Goal: Information Seeking & Learning: Learn about a topic

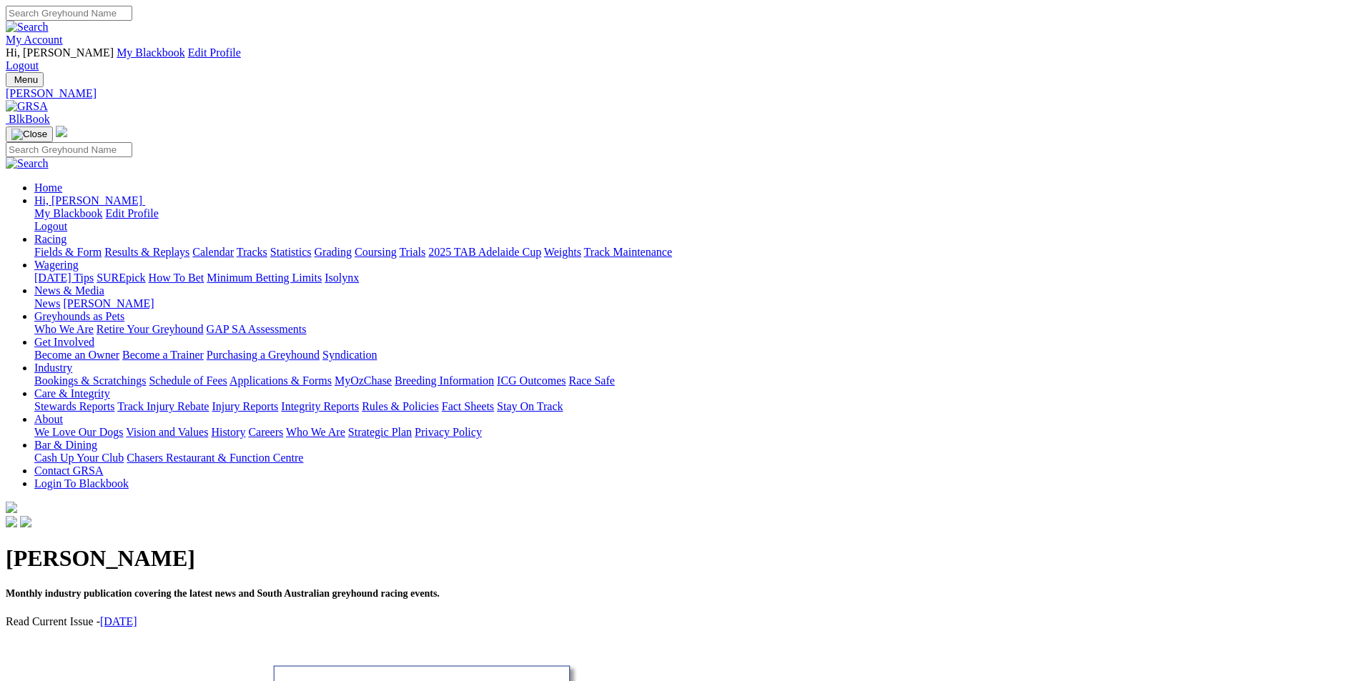
click at [48, 100] on img at bounding box center [27, 106] width 42 height 13
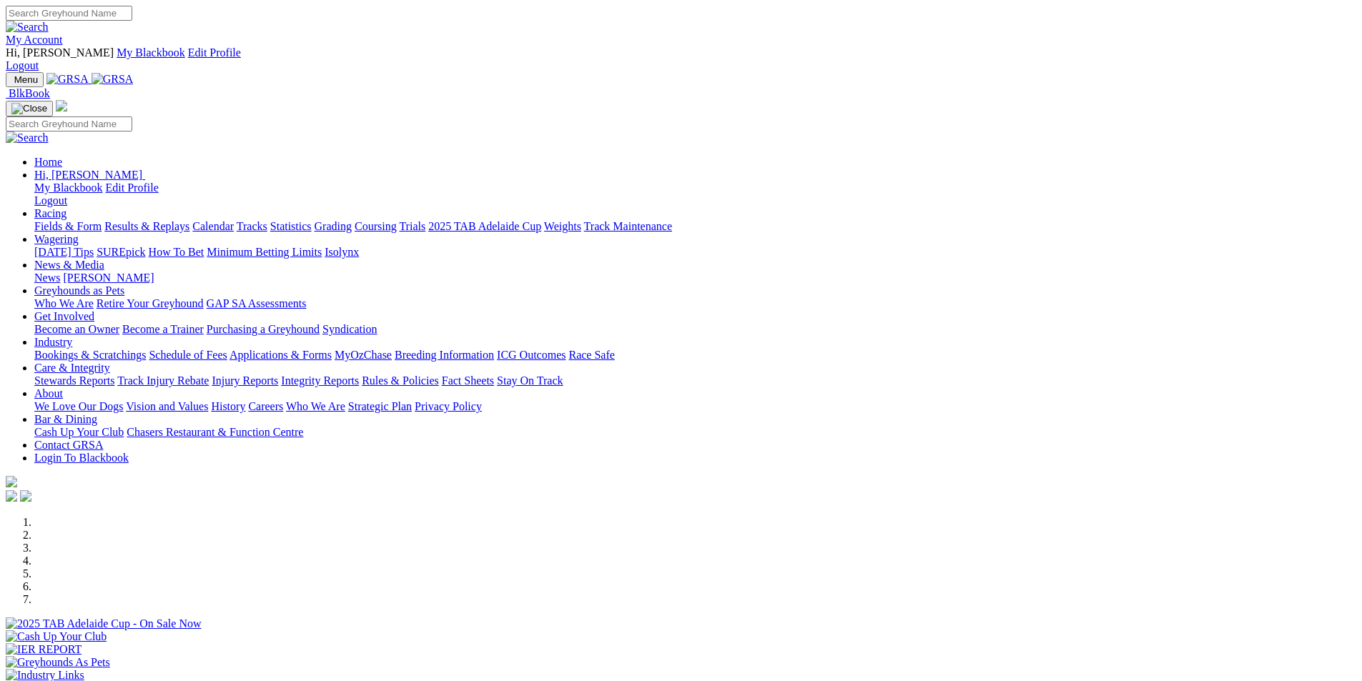
click at [234, 220] on link "Calendar" at bounding box center [212, 226] width 41 height 12
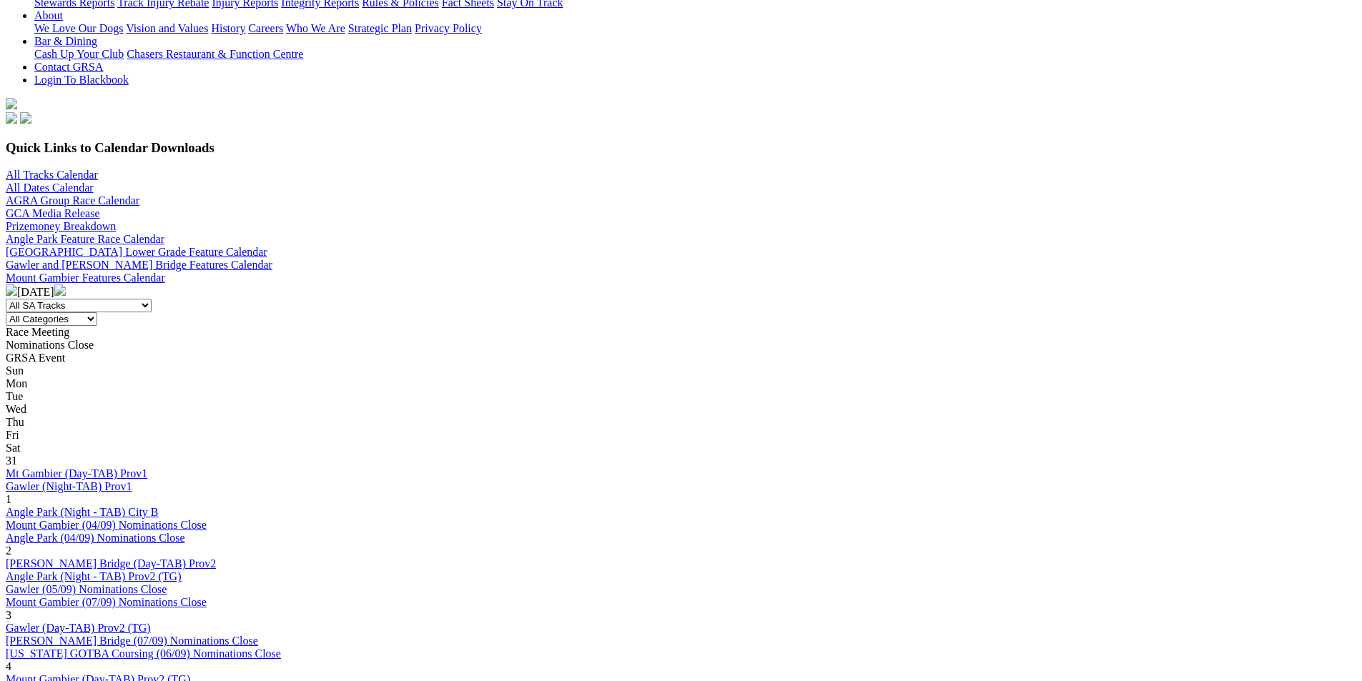
scroll to position [322, 0]
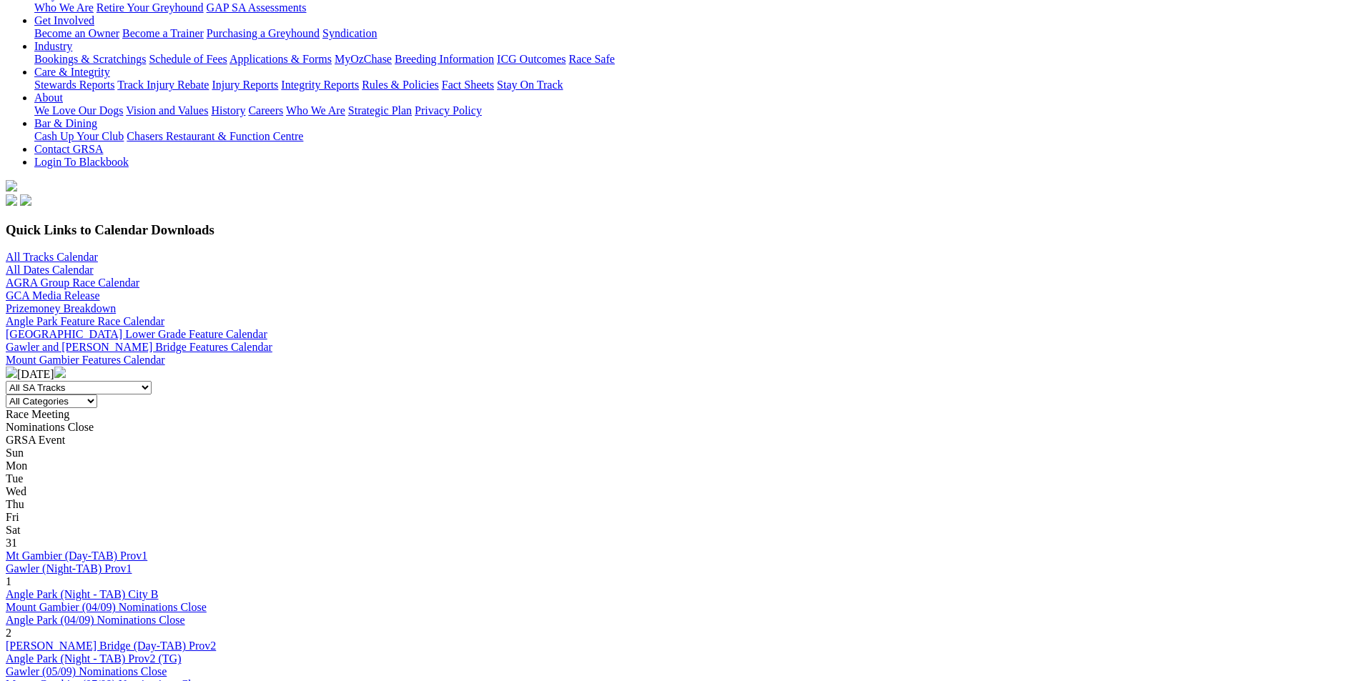
click at [66, 367] on img at bounding box center [59, 372] width 11 height 11
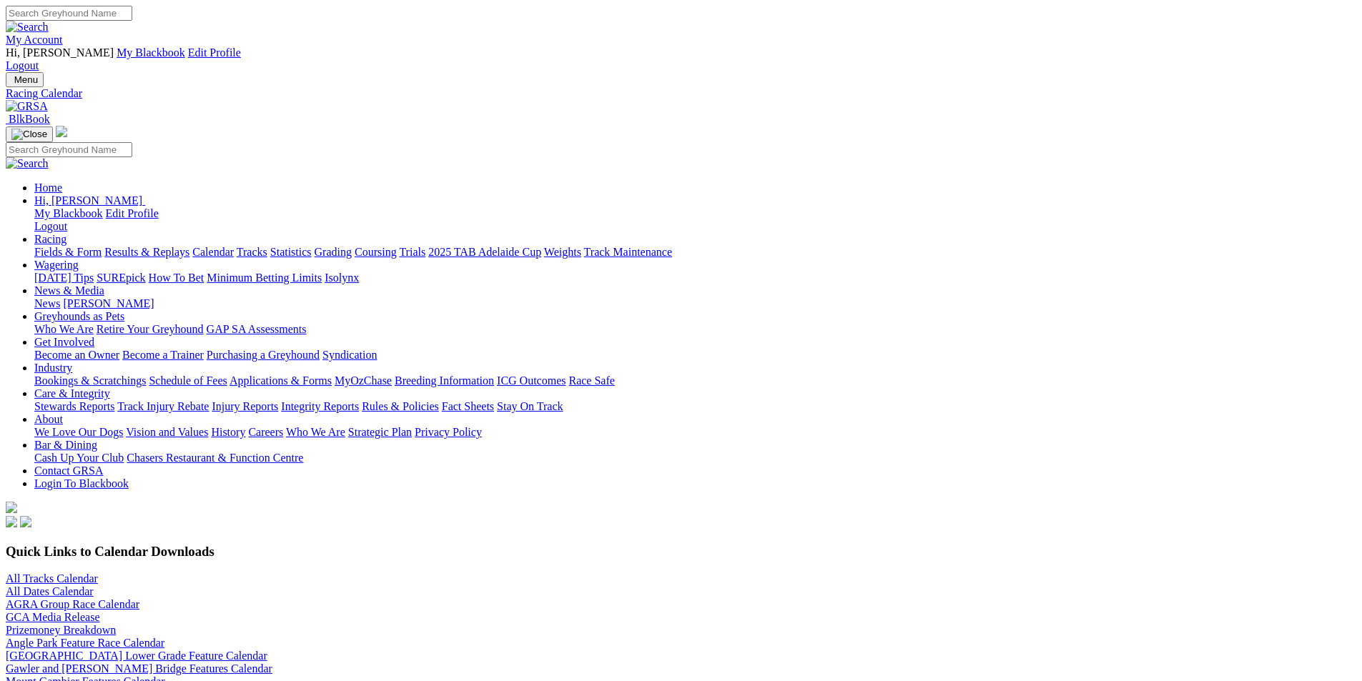
click at [60, 297] on link "News" at bounding box center [47, 303] width 26 height 12
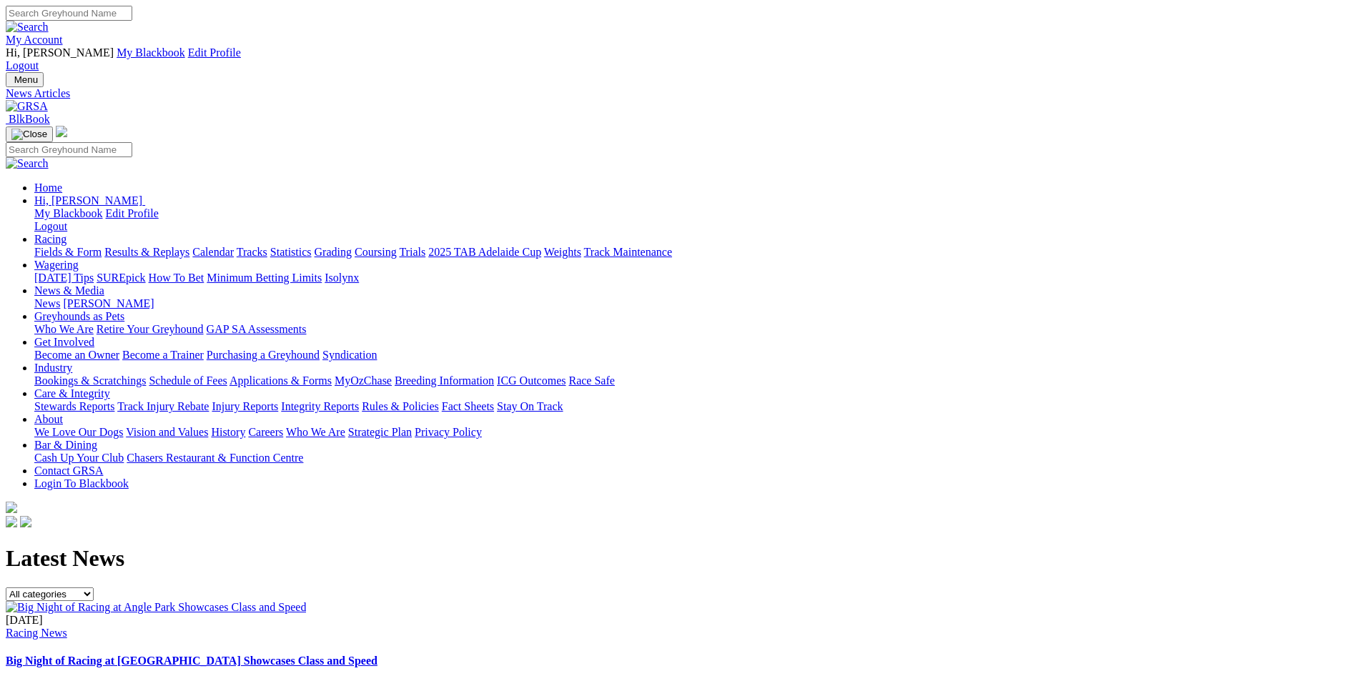
click at [154, 297] on link "[PERSON_NAME]" at bounding box center [108, 303] width 91 height 12
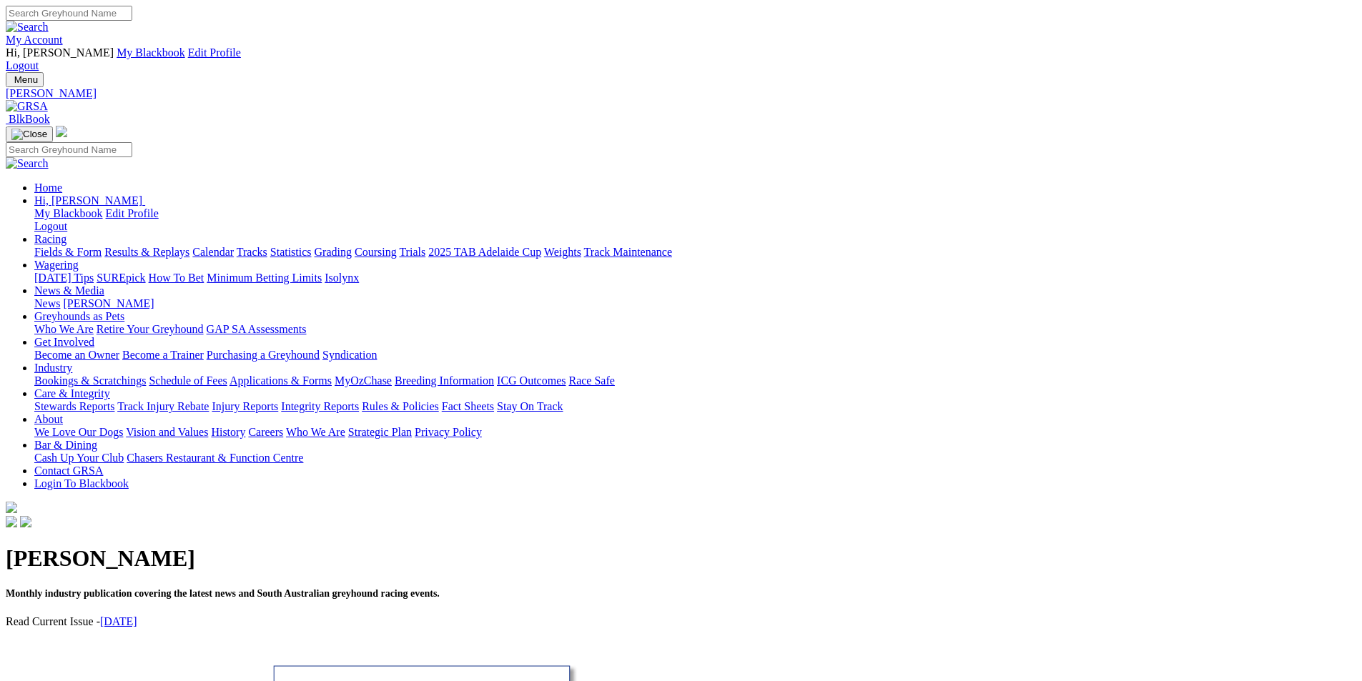
click at [359, 400] on link "Integrity Reports" at bounding box center [320, 406] width 78 height 12
